Goal: Transaction & Acquisition: Purchase product/service

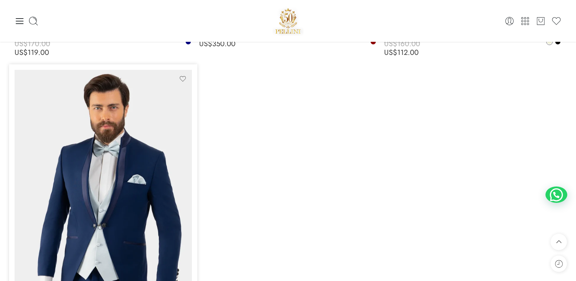
scroll to position [4501, 0]
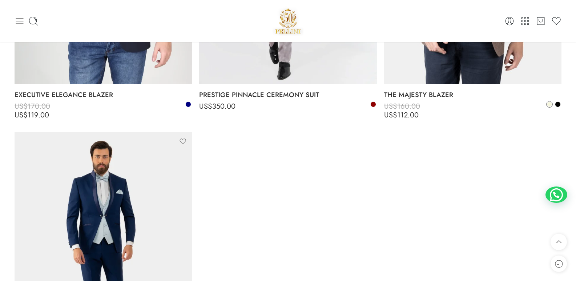
click at [16, 20] on icon at bounding box center [20, 21] width 10 height 10
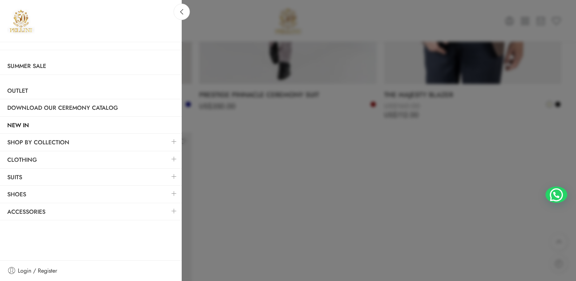
click at [176, 210] on link at bounding box center [173, 211] width 15 height 16
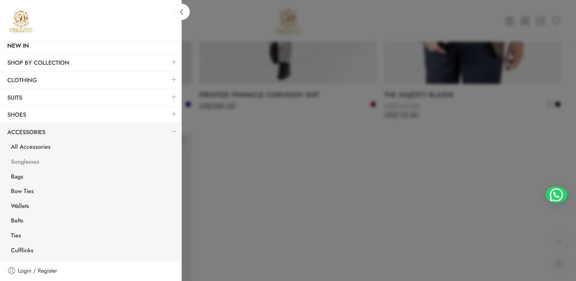
scroll to position [80, 0]
click at [37, 161] on link "Sunglasses" at bounding box center [93, 162] width 178 height 15
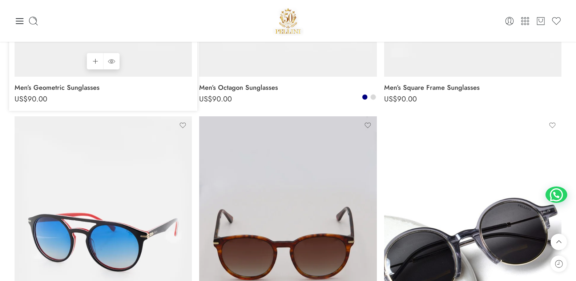
scroll to position [218, 0]
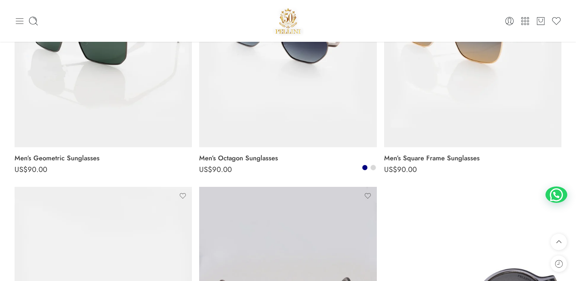
click at [19, 23] on icon at bounding box center [20, 21] width 10 height 10
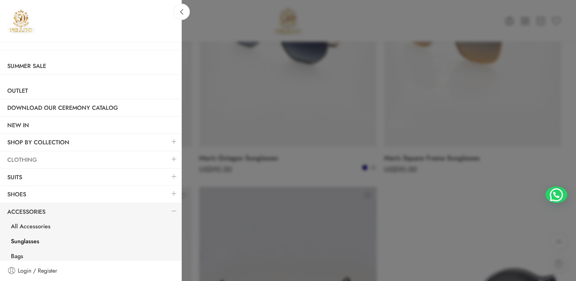
click at [32, 159] on link "Clothing" at bounding box center [91, 159] width 182 height 17
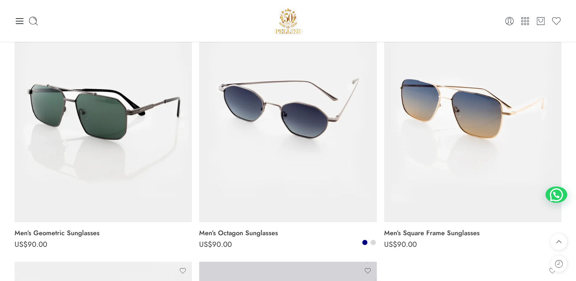
scroll to position [109, 0]
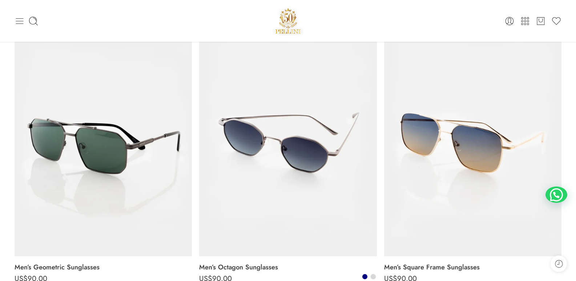
click at [21, 21] on icon at bounding box center [20, 21] width 8 height 6
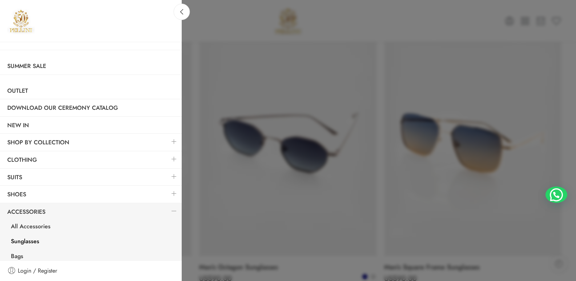
click at [166, 157] on link at bounding box center [173, 159] width 15 height 16
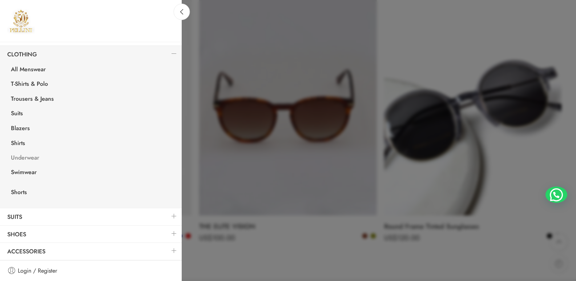
scroll to position [436, 0]
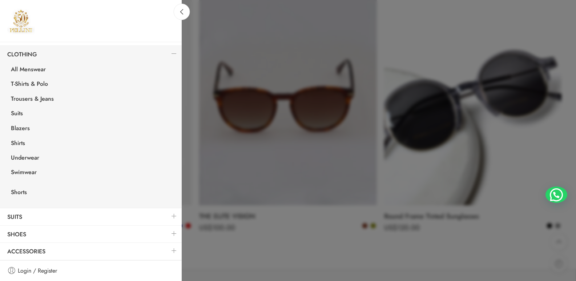
click at [167, 232] on link at bounding box center [173, 234] width 15 height 16
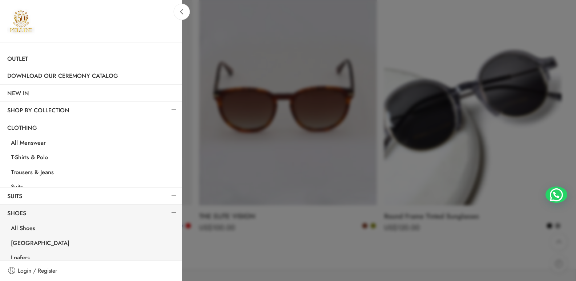
scroll to position [21, 0]
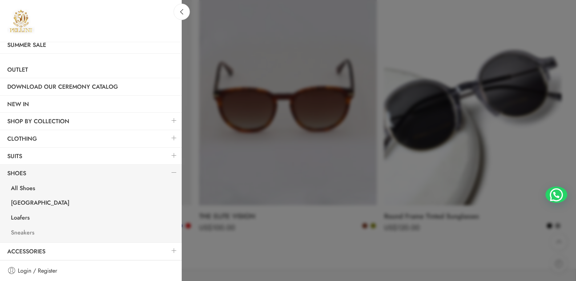
click at [24, 234] on link "Sneakers" at bounding box center [93, 233] width 178 height 15
